Goal: Use online tool/utility: Utilize a website feature to perform a specific function

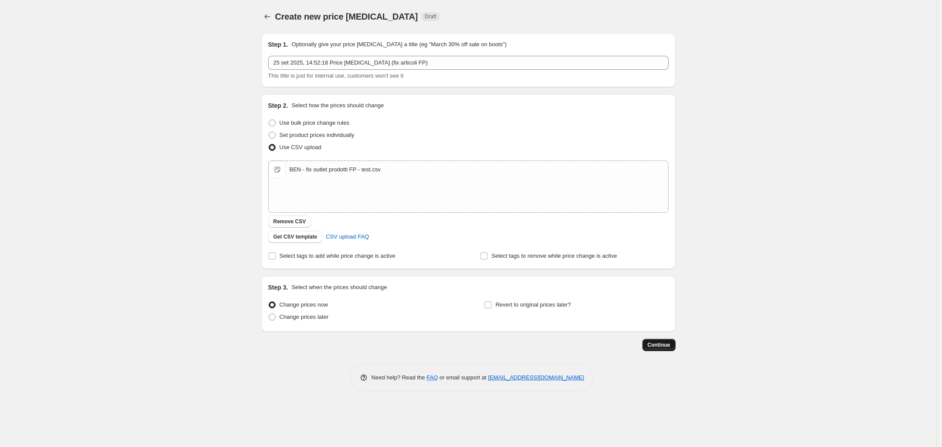
click at [655, 344] on span "Continue" at bounding box center [659, 345] width 23 height 7
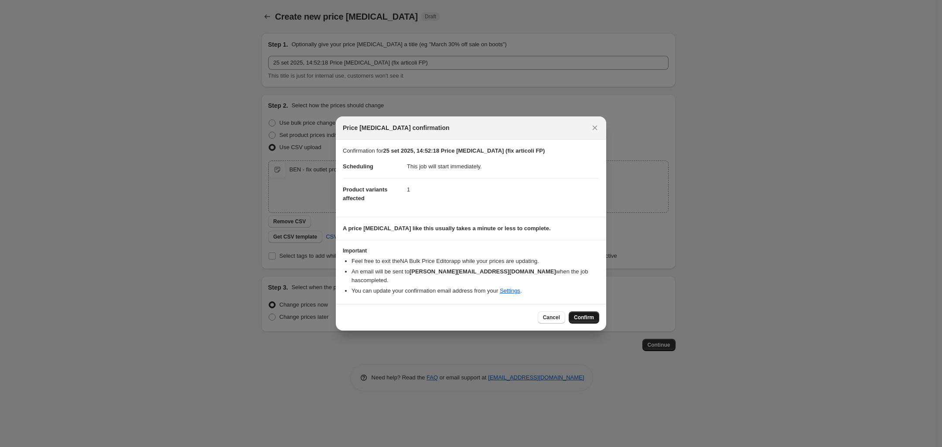
click at [586, 315] on span "Confirm" at bounding box center [584, 317] width 20 height 7
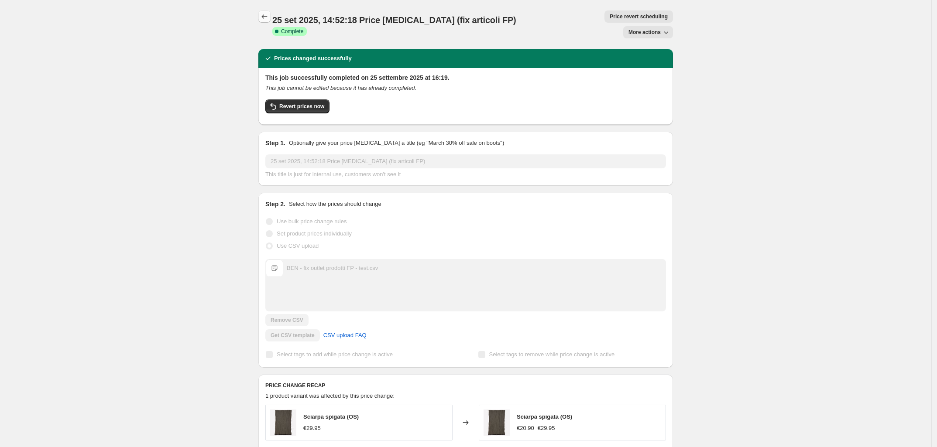
click at [267, 19] on icon "Price change jobs" at bounding box center [264, 16] width 9 height 9
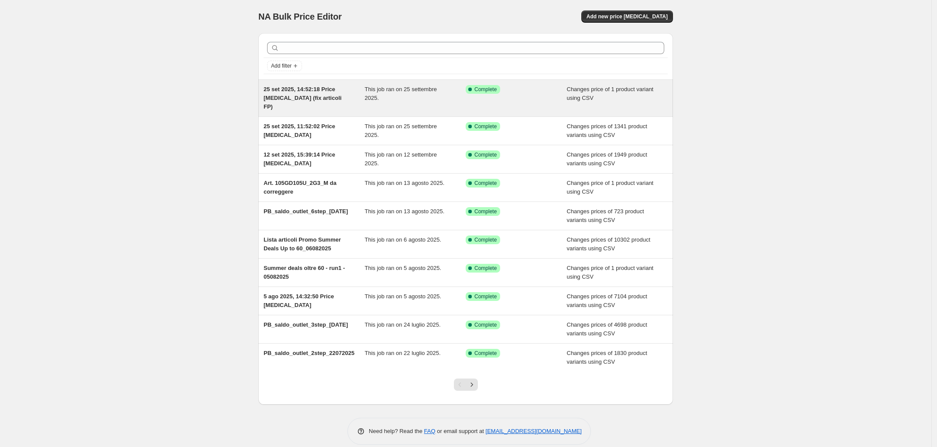
click at [367, 88] on span "This job ran on 25 settembre 2025." at bounding box center [401, 93] width 72 height 15
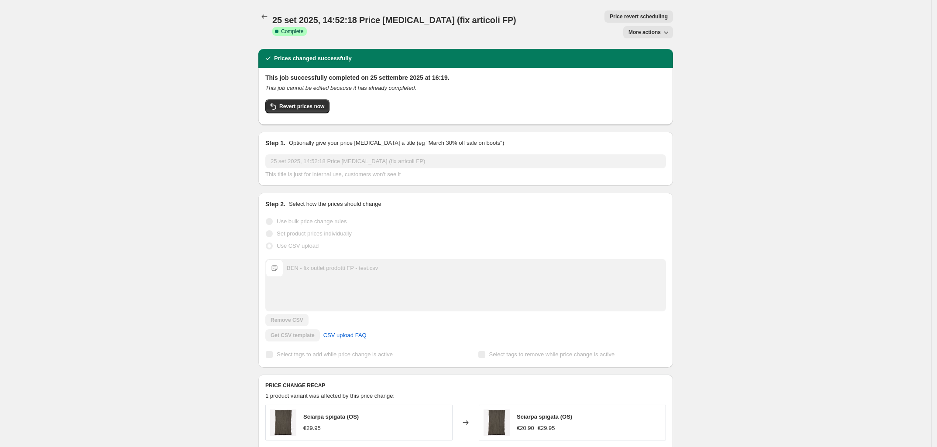
click at [609, 14] on span "Price revert scheduling" at bounding box center [638, 16] width 58 height 7
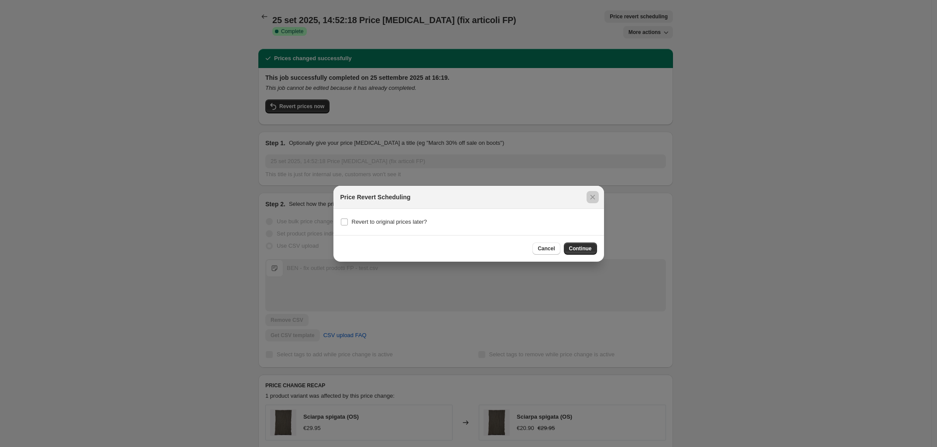
click at [234, 16] on div at bounding box center [468, 223] width 937 height 447
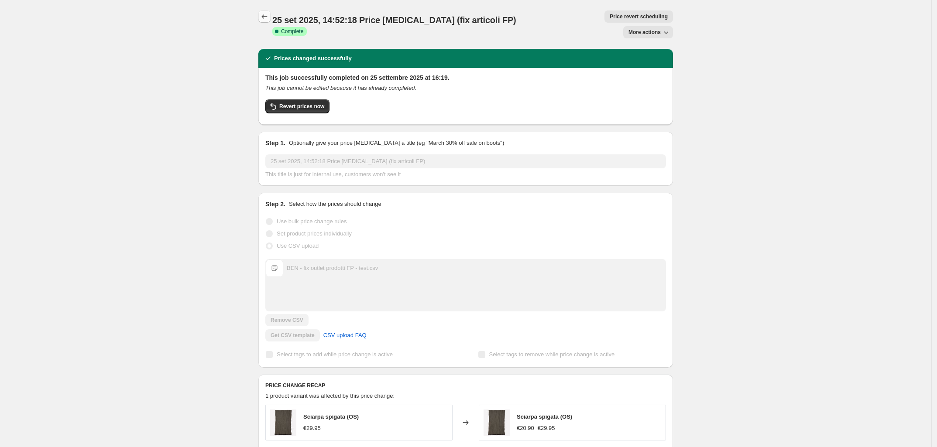
click at [263, 15] on icon "Price change jobs" at bounding box center [264, 16] width 9 height 9
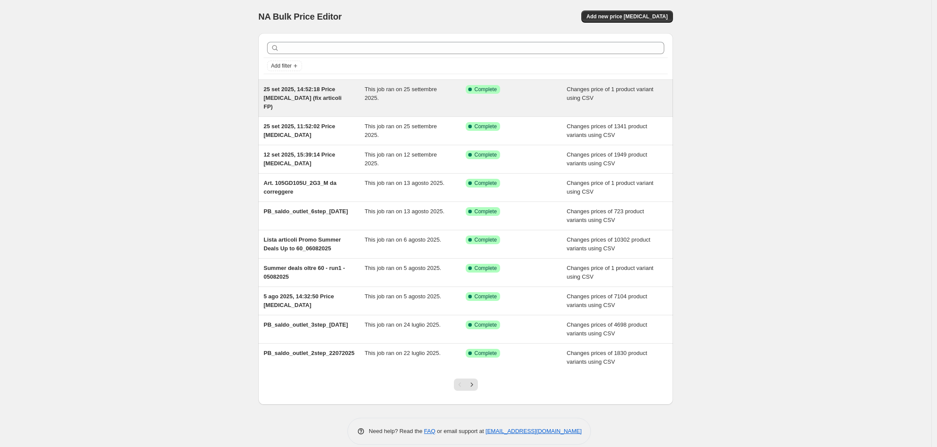
click at [285, 89] on span "25 set 2025, 14:52:18 Price [MEDICAL_DATA] (fix articoli FP)" at bounding box center [302, 98] width 78 height 24
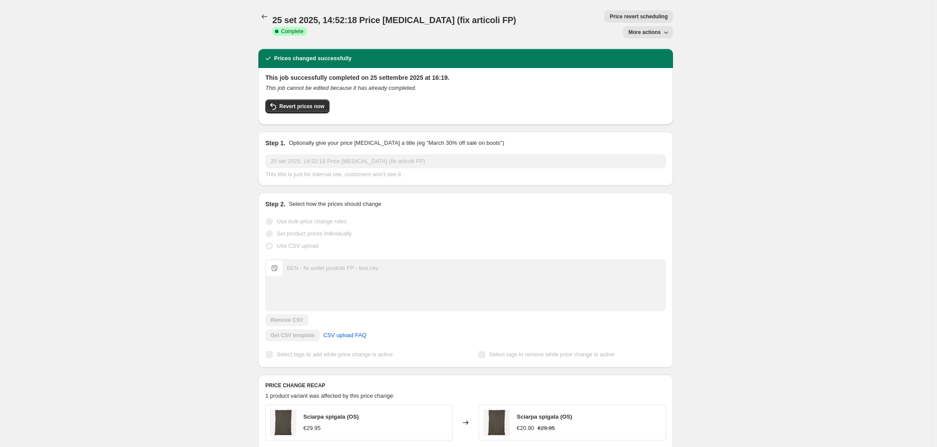
click at [660, 29] on span "More actions" at bounding box center [644, 32] width 32 height 7
click at [258, 20] on div "25 set 2025, 14:52:18 Price [MEDICAL_DATA] (fix articoli FP). This page is read…" at bounding box center [465, 291] width 435 height 583
click at [267, 17] on icon "Price change jobs" at bounding box center [264, 16] width 9 height 9
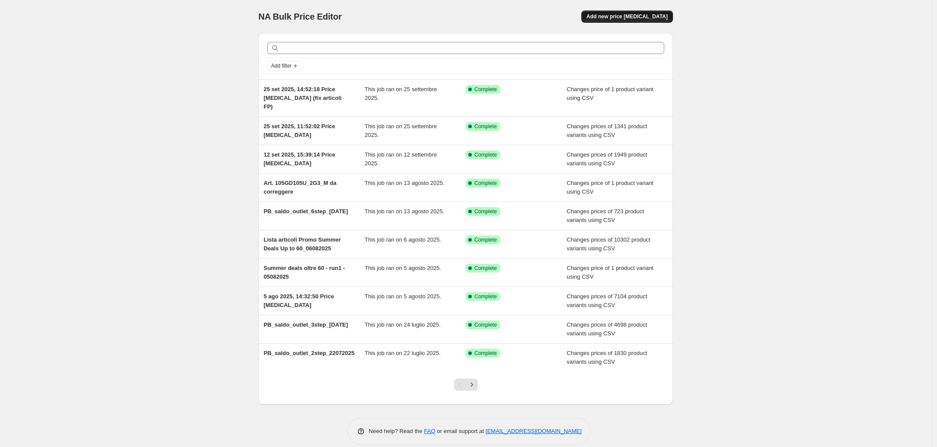
click at [619, 18] on span "Add new price [MEDICAL_DATA]" at bounding box center [626, 16] width 81 height 7
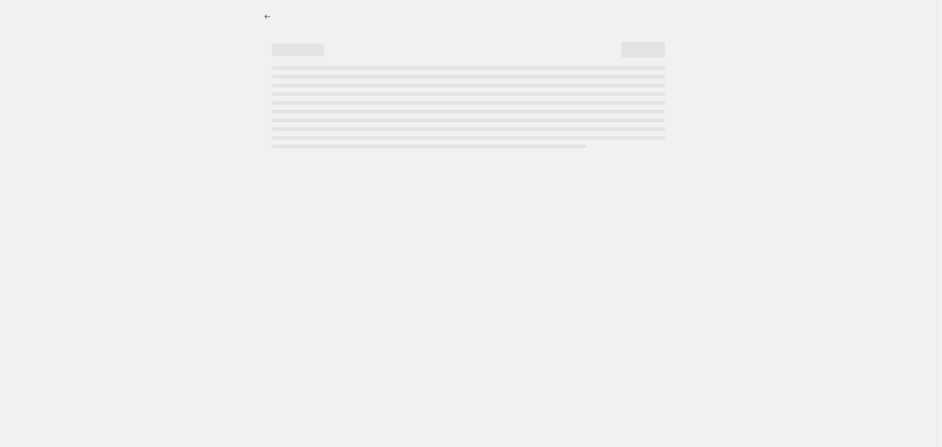
select select "percentage"
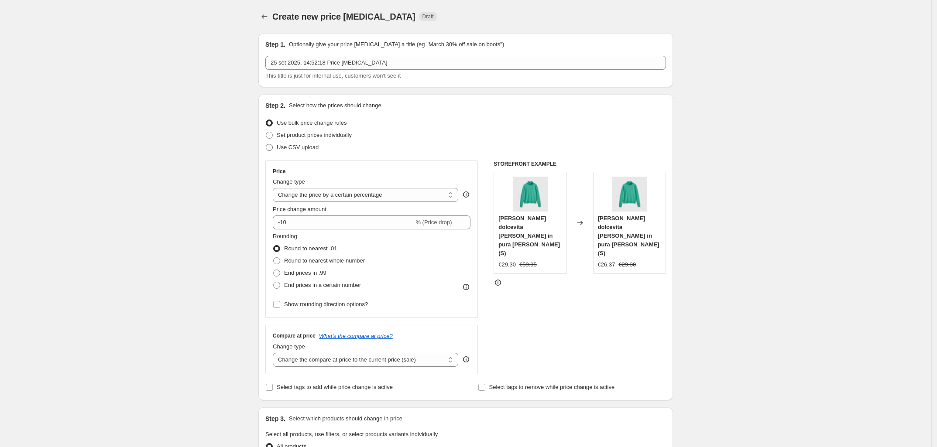
click at [270, 148] on span at bounding box center [269, 147] width 7 height 7
click at [266, 144] on input "Use CSV upload" at bounding box center [266, 144] width 0 height 0
radio input "true"
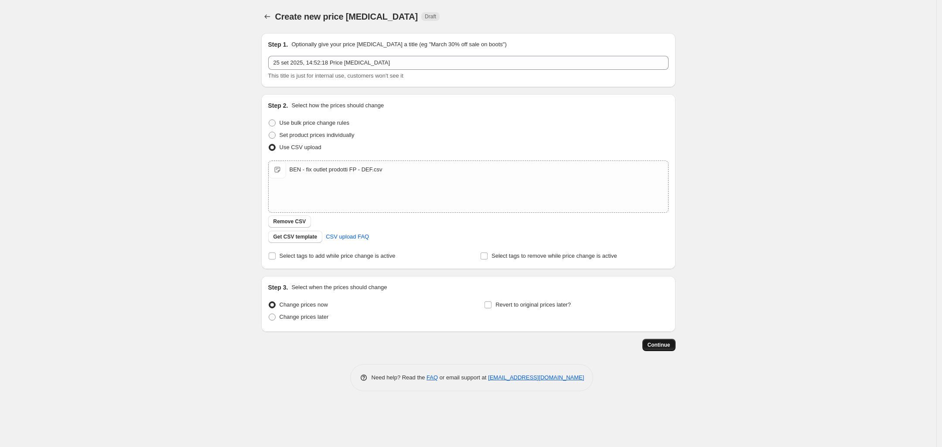
click at [662, 345] on span "Continue" at bounding box center [659, 345] width 23 height 7
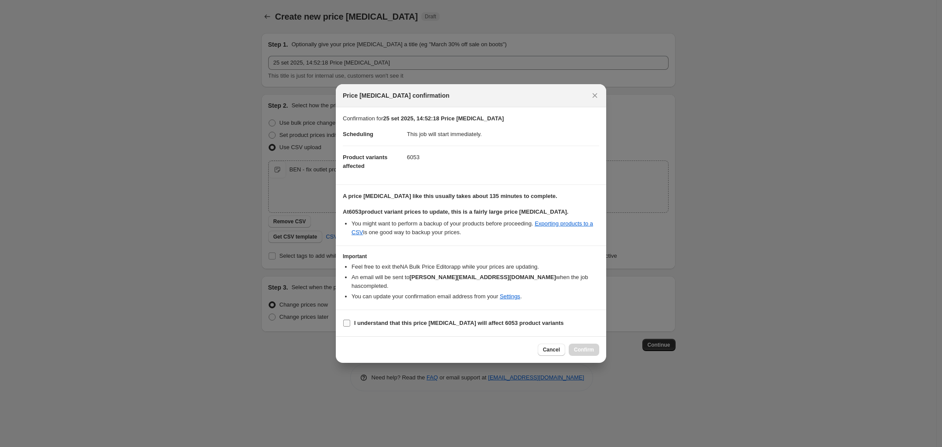
click at [349, 321] on input "I understand that this price [MEDICAL_DATA] will affect 6053 product variants" at bounding box center [346, 323] width 7 height 7
checkbox input "true"
click at [544, 345] on button "Cancel" at bounding box center [551, 350] width 27 height 12
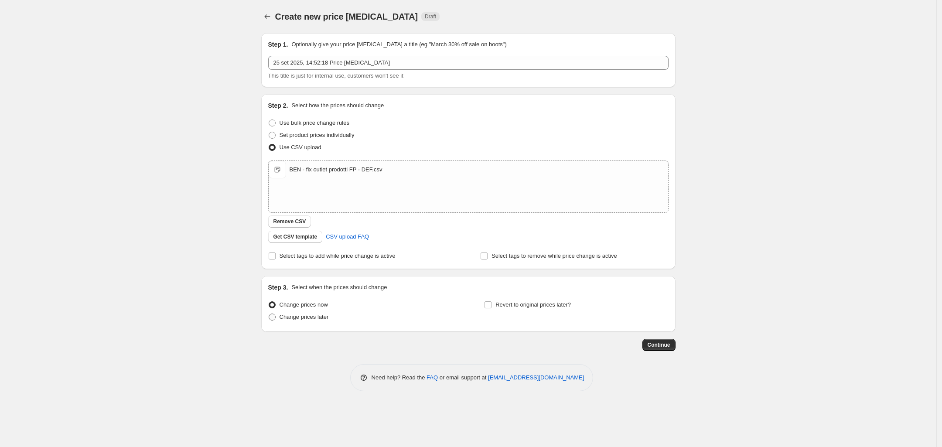
click at [276, 321] on label "Change prices later" at bounding box center [298, 317] width 61 height 12
click at [269, 314] on input "Change prices later" at bounding box center [269, 314] width 0 height 0
radio input "true"
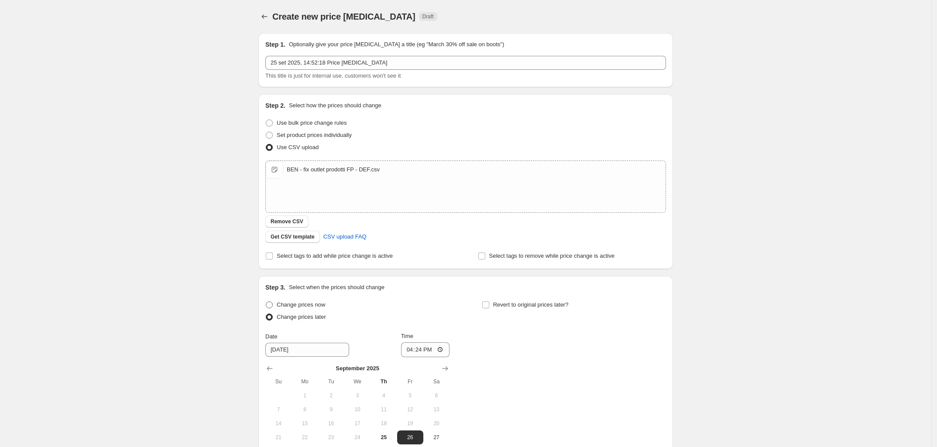
click at [273, 304] on span at bounding box center [269, 304] width 7 height 7
click at [266, 302] on input "Change prices now" at bounding box center [266, 301] width 0 height 0
radio input "true"
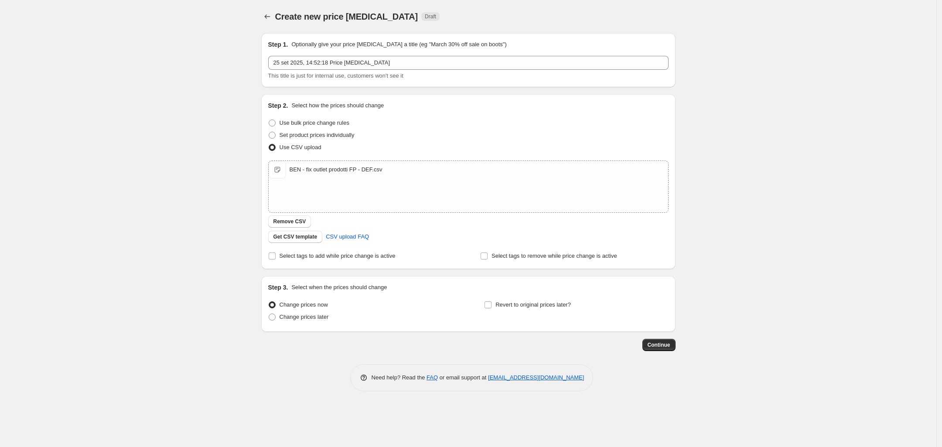
click at [137, 244] on div "Create new price [MEDICAL_DATA]. This page is ready Create new price [MEDICAL_D…" at bounding box center [468, 223] width 937 height 447
click at [340, 239] on span "CSV upload FAQ" at bounding box center [347, 237] width 43 height 9
click at [652, 344] on span "Continue" at bounding box center [659, 345] width 23 height 7
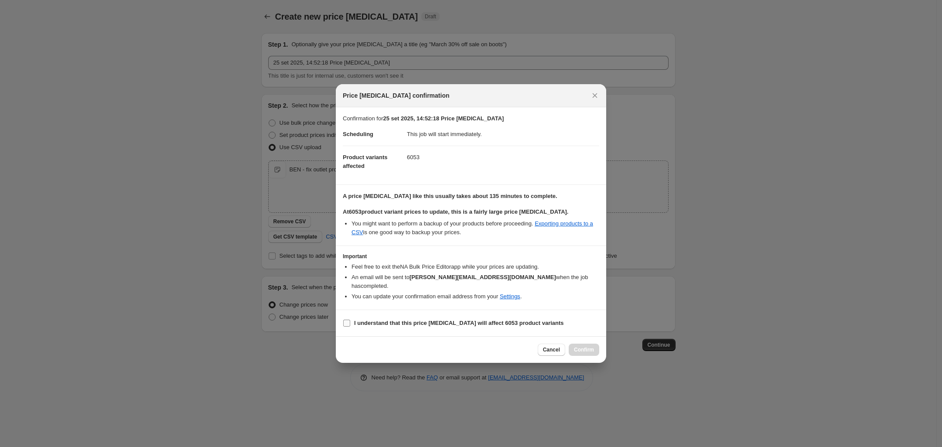
click at [348, 320] on input "I understand that this price [MEDICAL_DATA] will affect 6053 product variants" at bounding box center [346, 323] width 7 height 7
checkbox input "true"
click at [585, 346] on span "Confirm" at bounding box center [584, 349] width 20 height 7
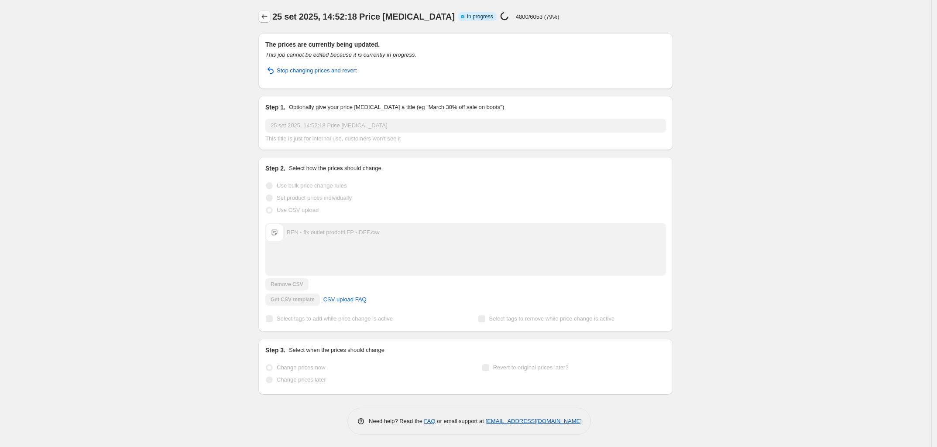
click at [262, 16] on button "Price change jobs" at bounding box center [264, 16] width 12 height 12
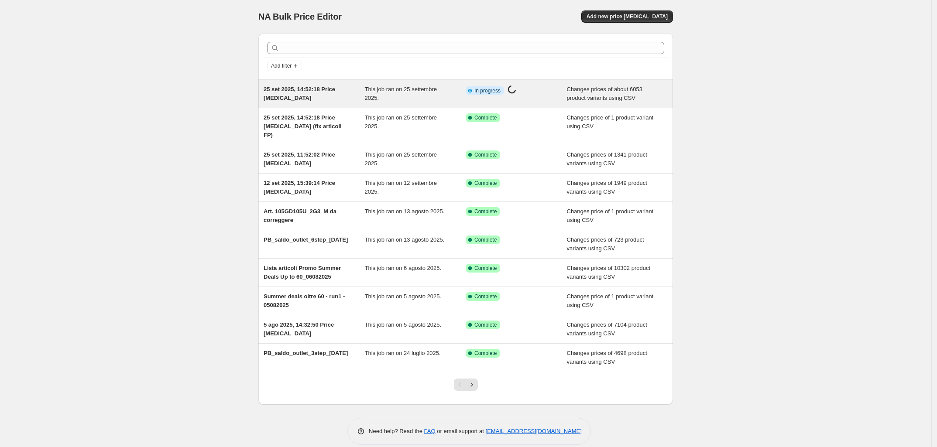
click at [390, 89] on span "This job ran on 25 settembre 2025." at bounding box center [401, 93] width 72 height 15
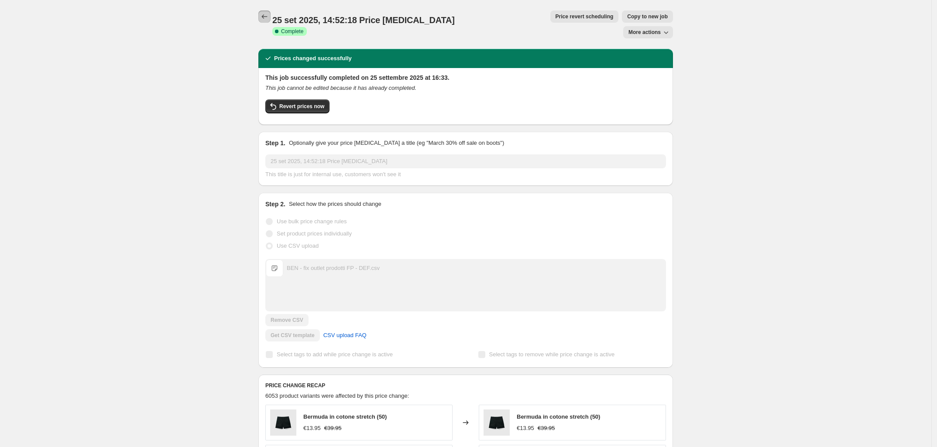
click at [261, 17] on button "Price change jobs" at bounding box center [264, 16] width 12 height 12
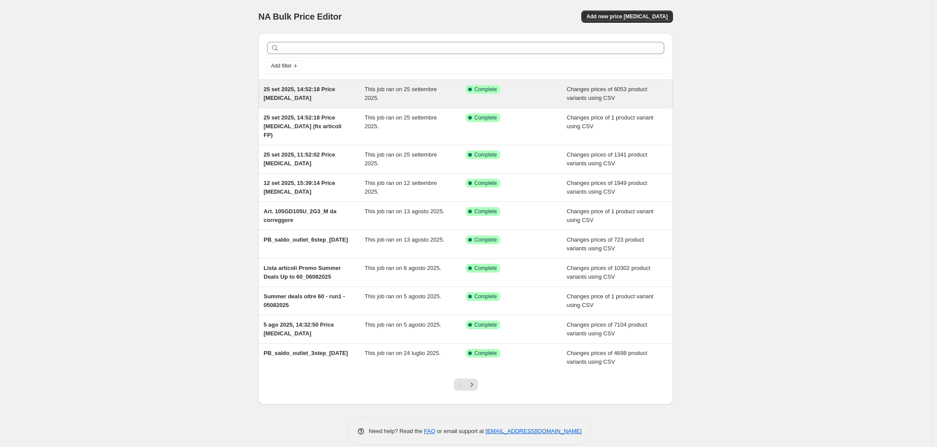
click at [359, 96] on div "25 set 2025, 14:52:18 Price [MEDICAL_DATA]" at bounding box center [313, 93] width 101 height 17
